Goal: Transaction & Acquisition: Purchase product/service

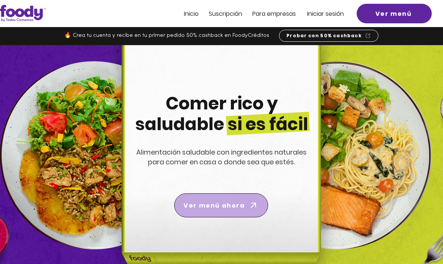
click at [248, 206] on icon "Ver menú ahora" at bounding box center [253, 205] width 11 height 11
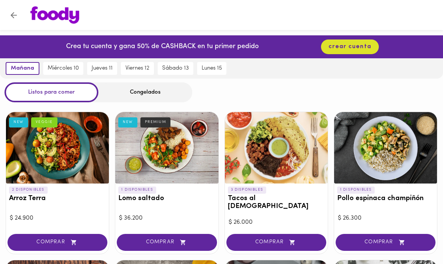
click at [148, 92] on div "Congelados" at bounding box center [145, 92] width 94 height 20
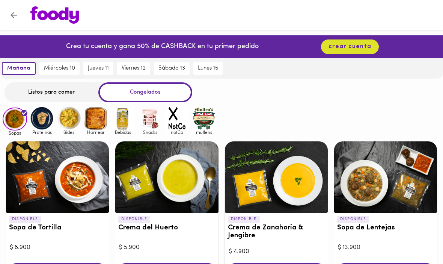
click at [43, 122] on img at bounding box center [42, 118] width 24 height 24
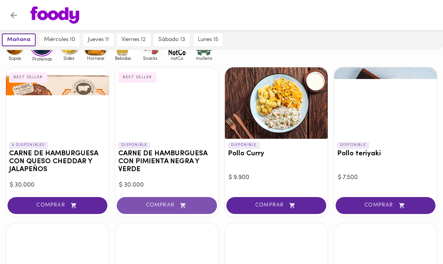
scroll to position [73, 0]
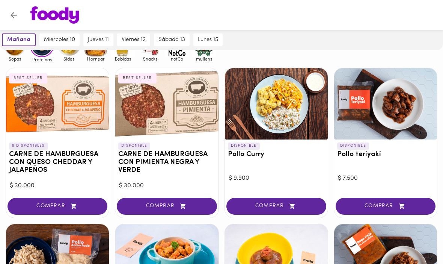
click at [281, 116] on div at bounding box center [276, 103] width 103 height 71
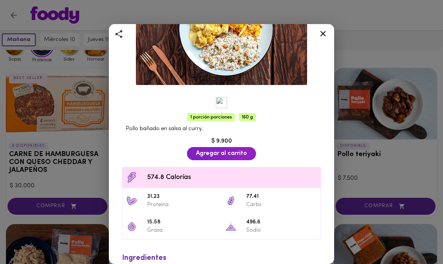
scroll to position [90, 0]
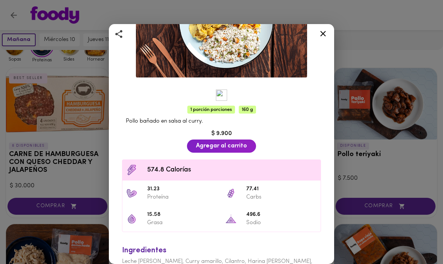
scroll to position [42, 0]
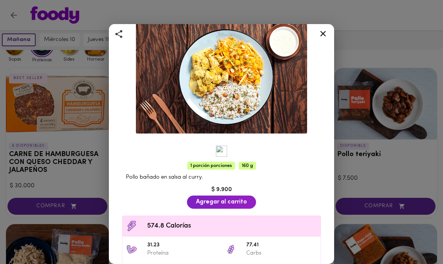
click at [323, 35] on icon at bounding box center [323, 33] width 9 height 9
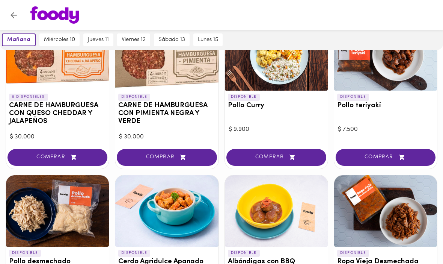
scroll to position [95, 0]
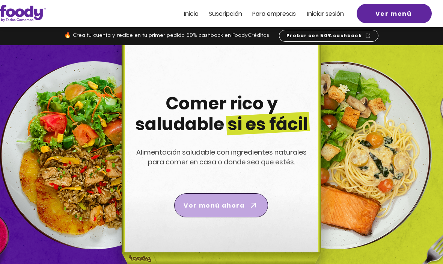
click at [228, 212] on span "Ver menú ahora" at bounding box center [221, 205] width 91 height 21
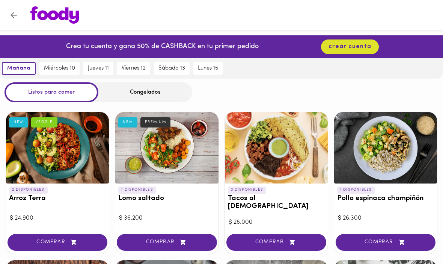
click at [11, 17] on icon "Volver" at bounding box center [13, 15] width 9 height 9
